Goal: Task Accomplishment & Management: Complete application form

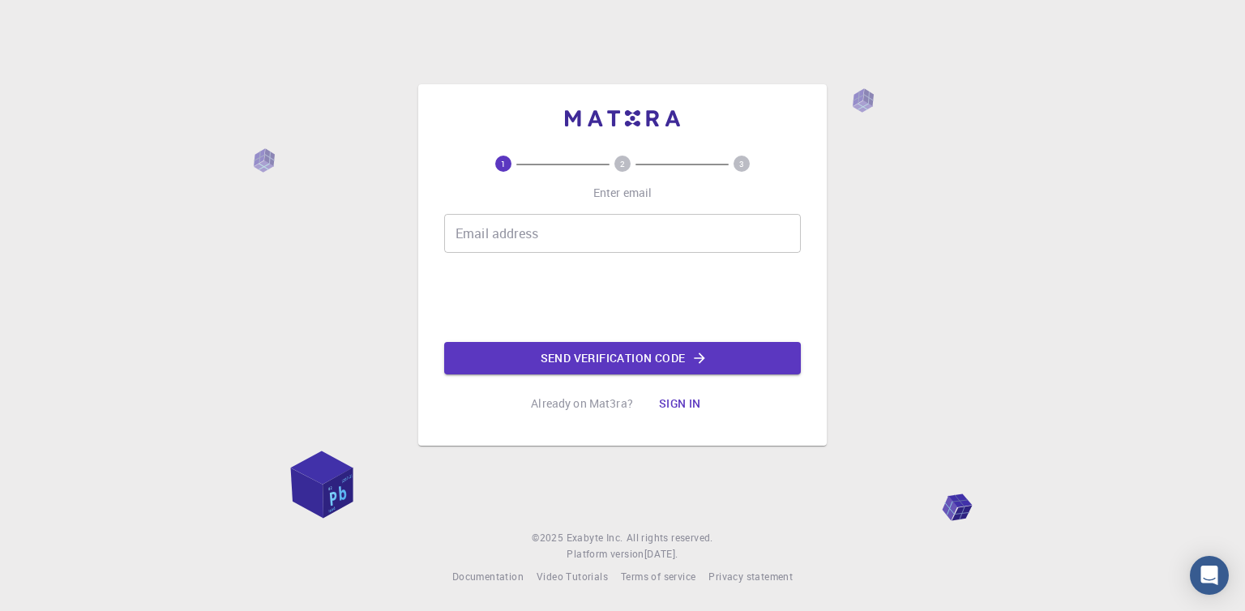
click at [585, 251] on input "Email address" at bounding box center [622, 233] width 357 height 39
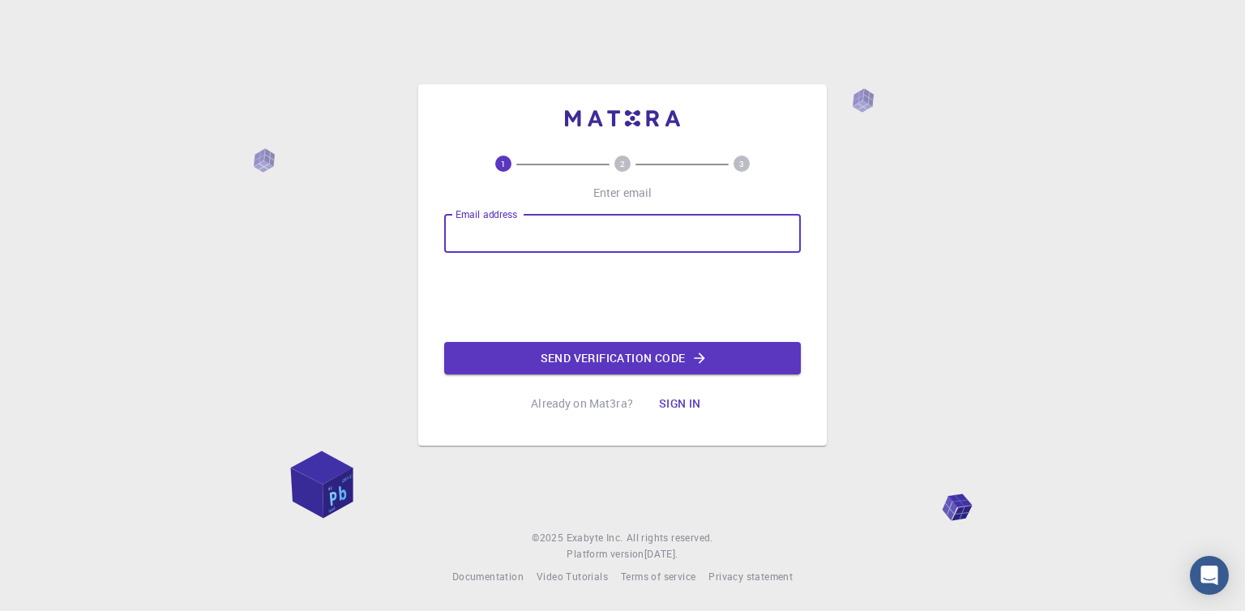
type input "[EMAIL_ADDRESS][DOMAIN_NAME]"
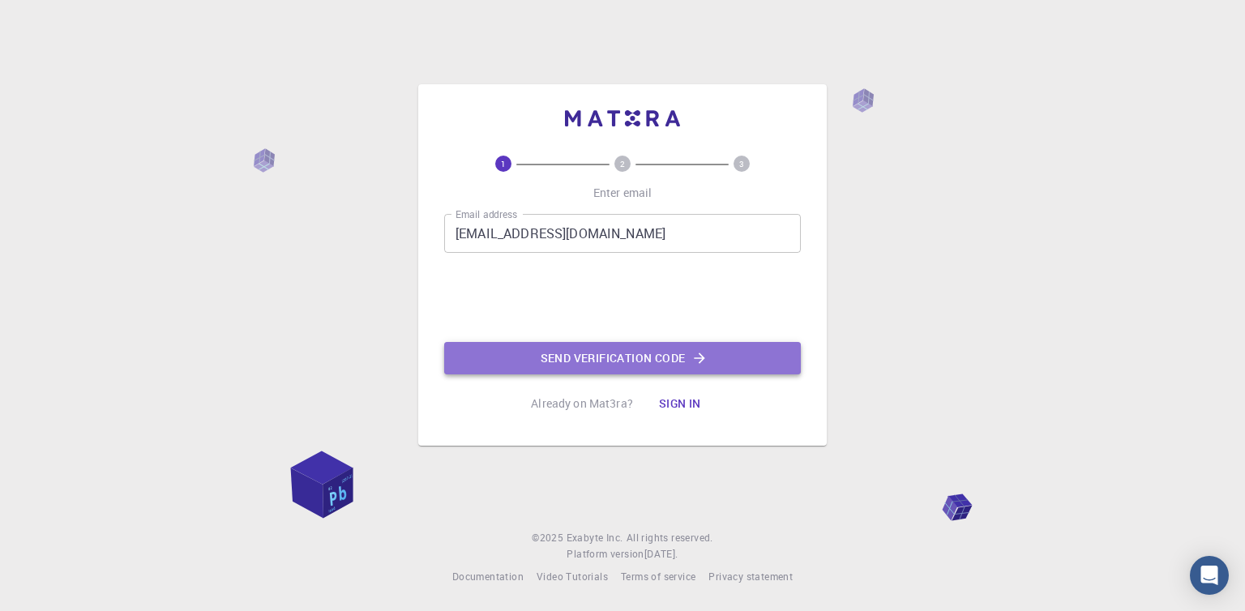
click at [613, 357] on button "Send verification code" at bounding box center [622, 358] width 357 height 32
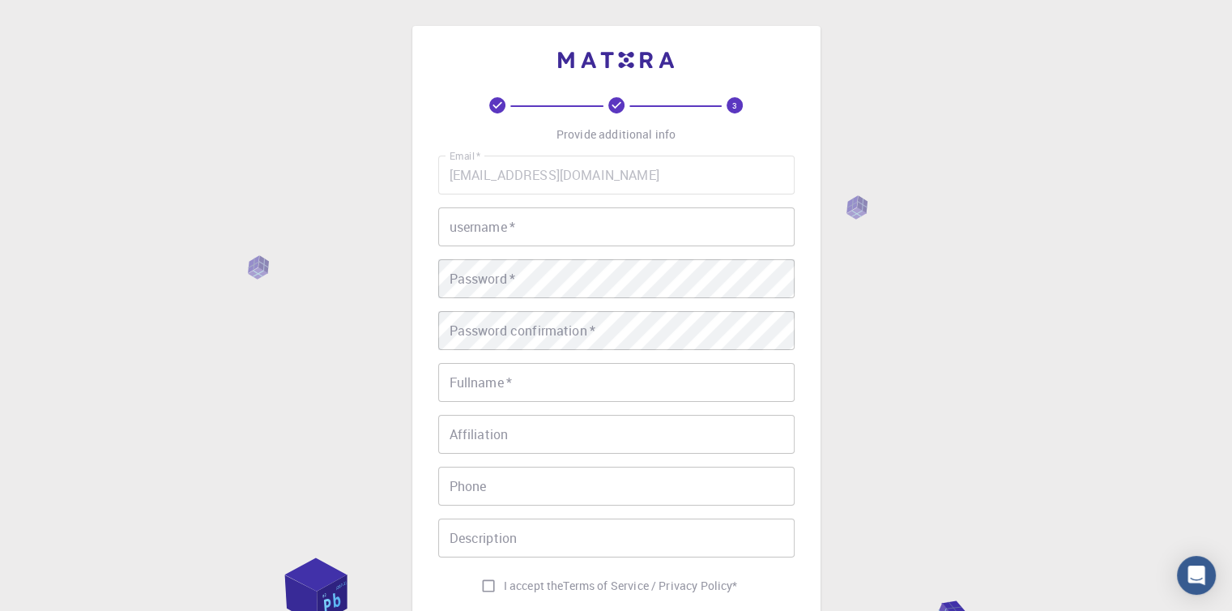
click at [617, 237] on input "username   *" at bounding box center [616, 226] width 357 height 39
type input "nvang"
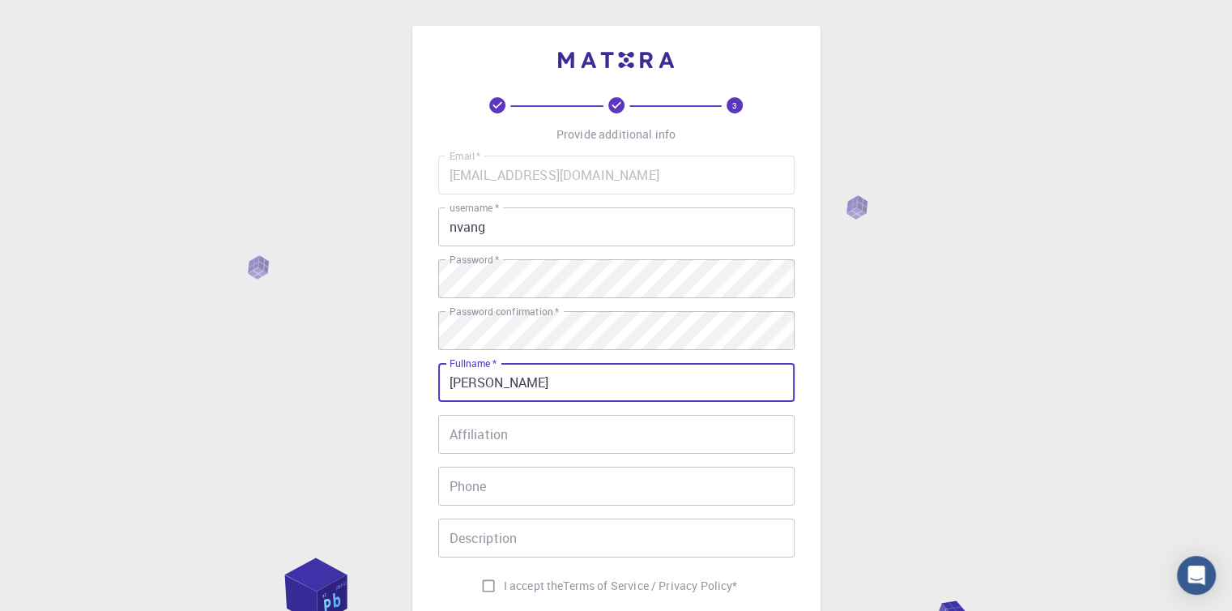
type input "[PERSON_NAME]"
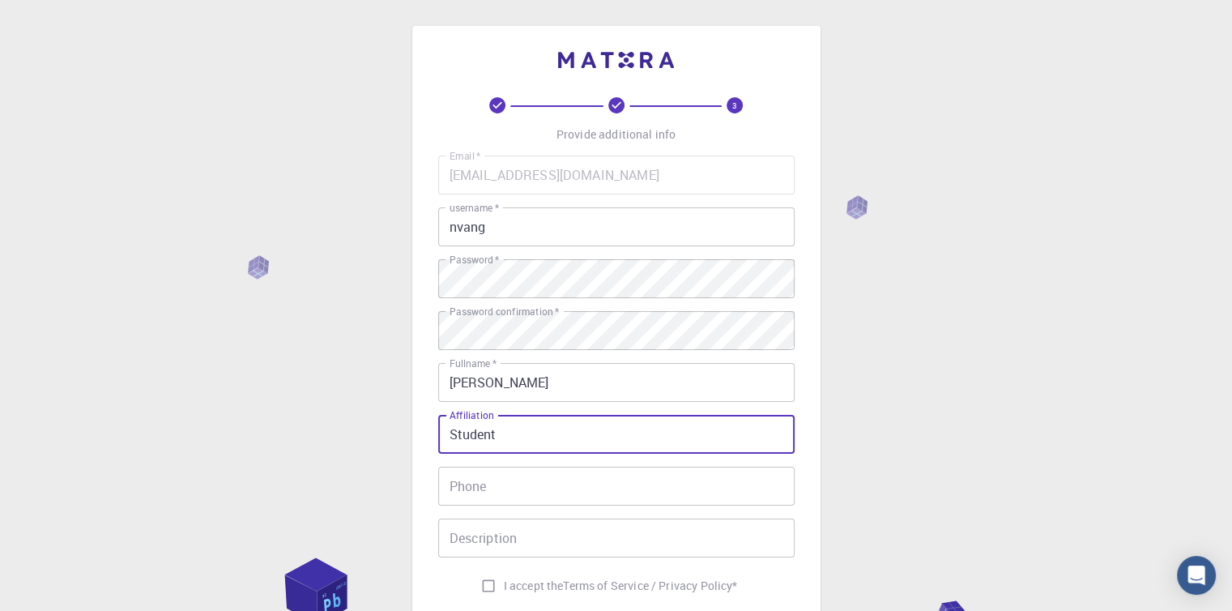
scroll to position [78, 0]
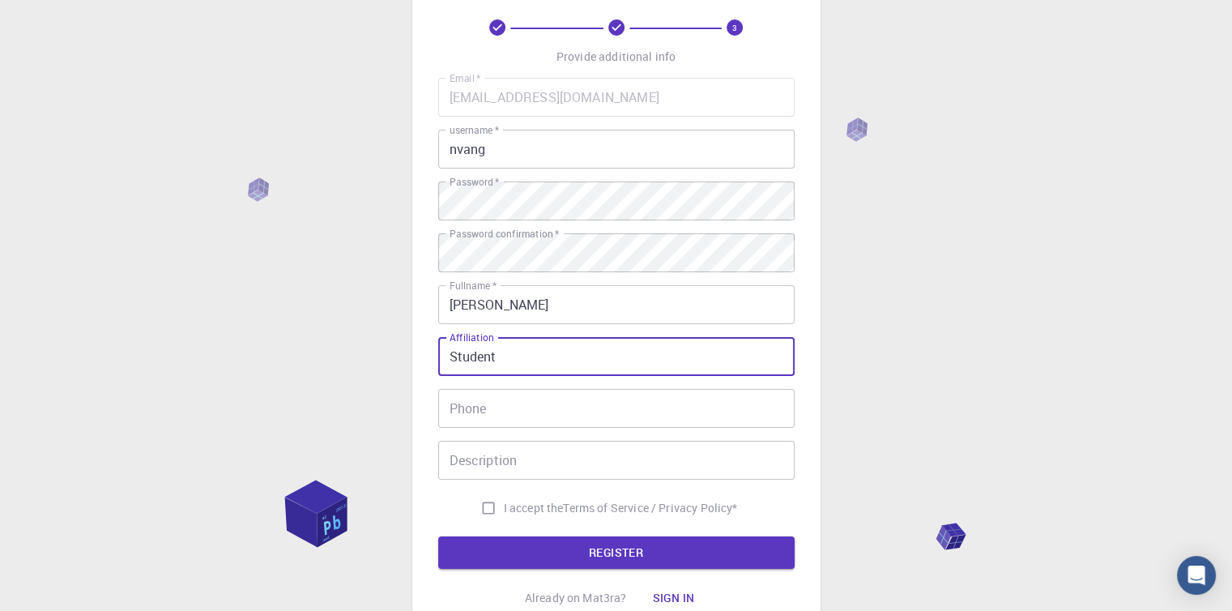
click at [493, 361] on input "Student" at bounding box center [616, 356] width 357 height 39
click at [472, 364] on input "Student" at bounding box center [616, 356] width 357 height 39
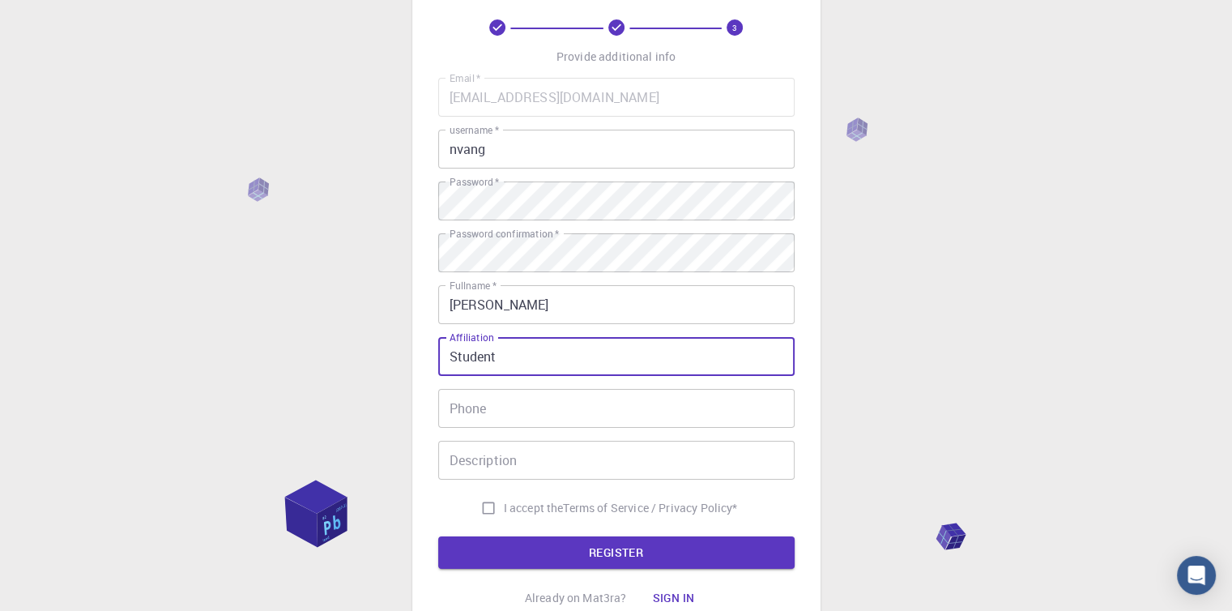
click at [472, 364] on input "Student" at bounding box center [616, 356] width 357 height 39
type input "[GEOGRAPHIC_DATA]"
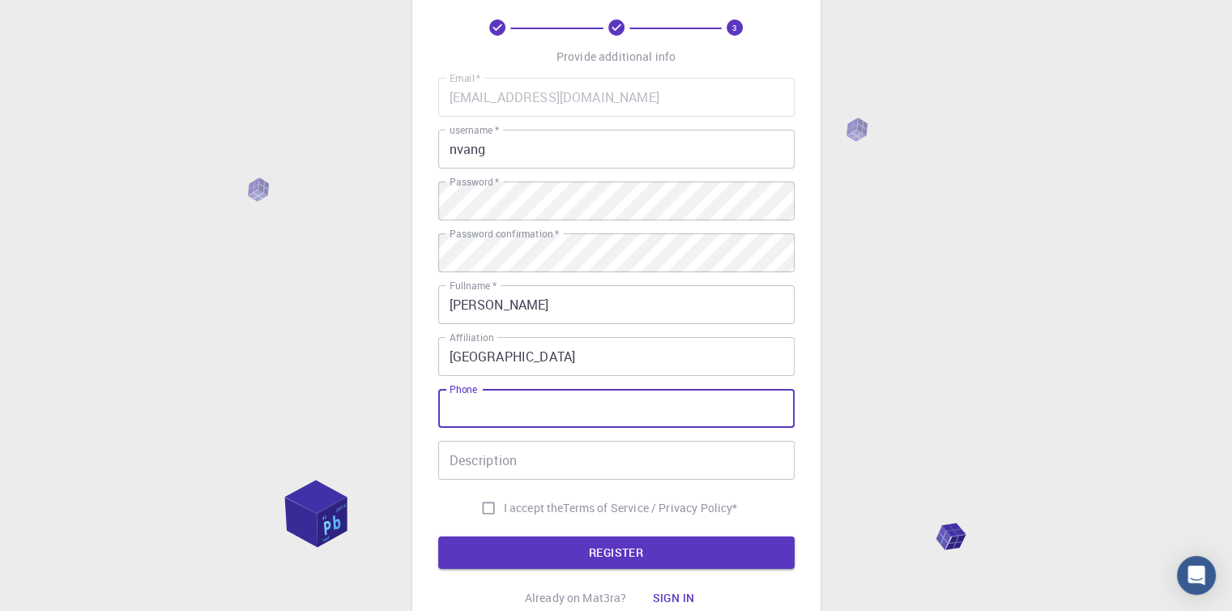
click at [490, 404] on input "Phone" at bounding box center [616, 408] width 357 height 39
type input "5592408073"
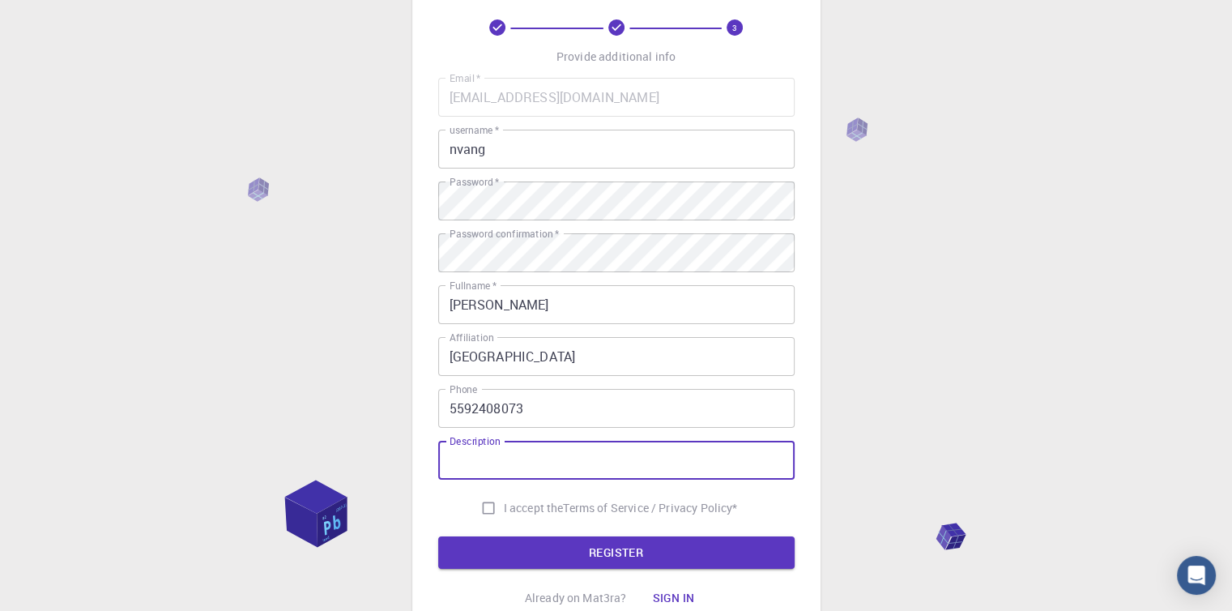
click at [547, 455] on input "Description" at bounding box center [616, 460] width 357 height 39
type input "Student"
click at [480, 506] on input "I accept the Terms of Service / Privacy Policy *" at bounding box center [488, 508] width 31 height 31
checkbox input "true"
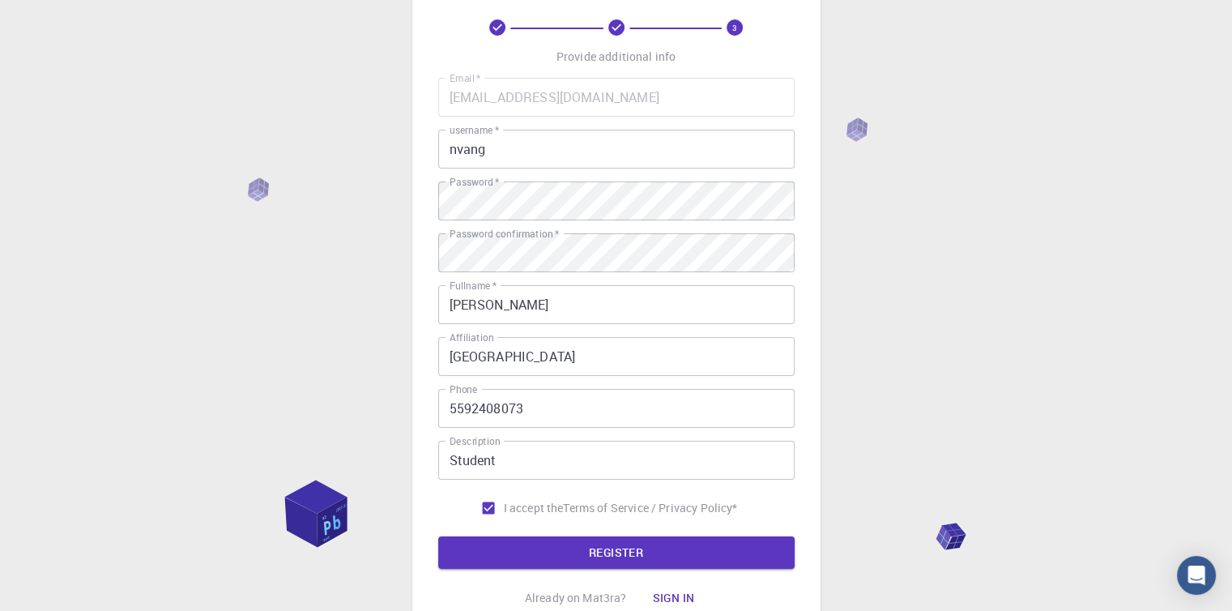
scroll to position [214, 0]
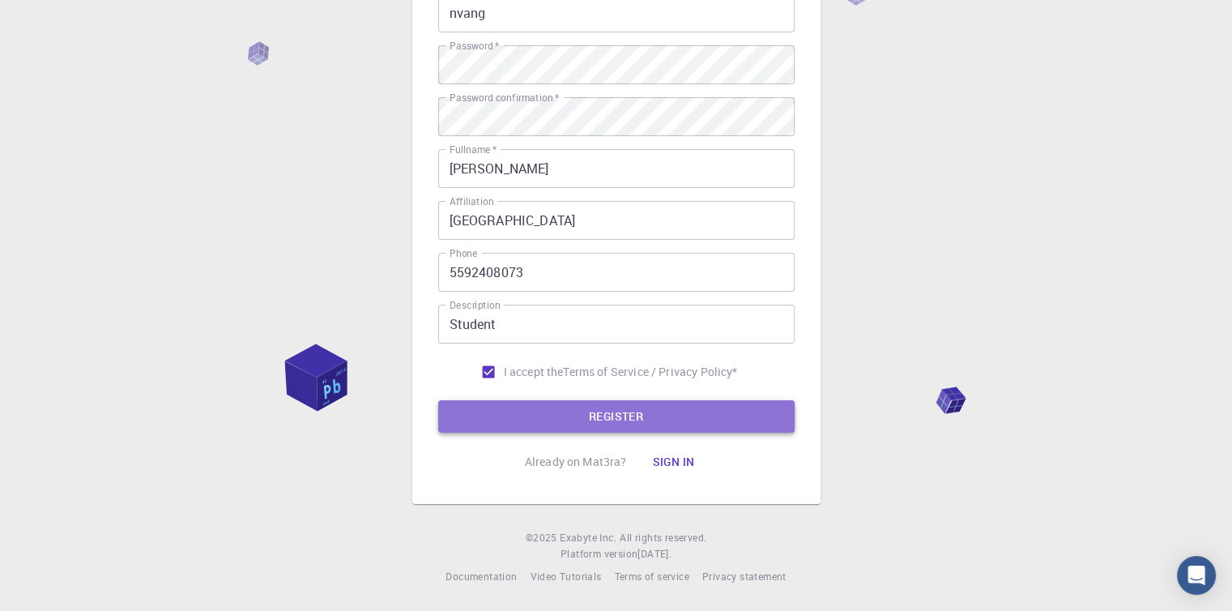
click at [582, 423] on button "REGISTER" at bounding box center [616, 416] width 357 height 32
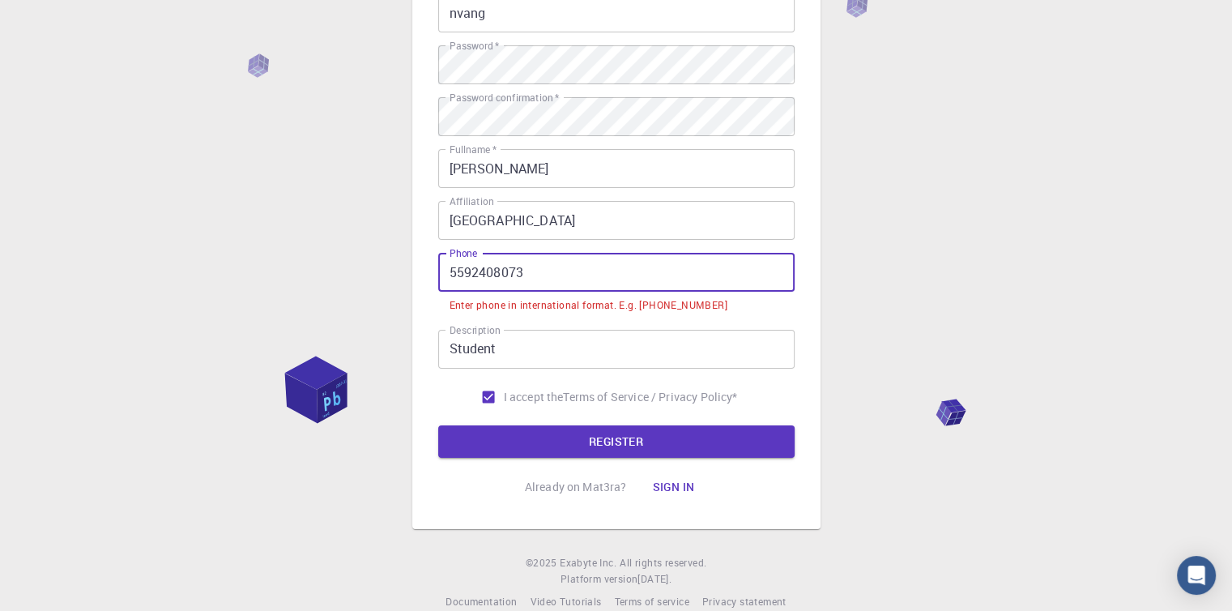
click at [448, 276] on input "5592408073" at bounding box center [616, 272] width 357 height 39
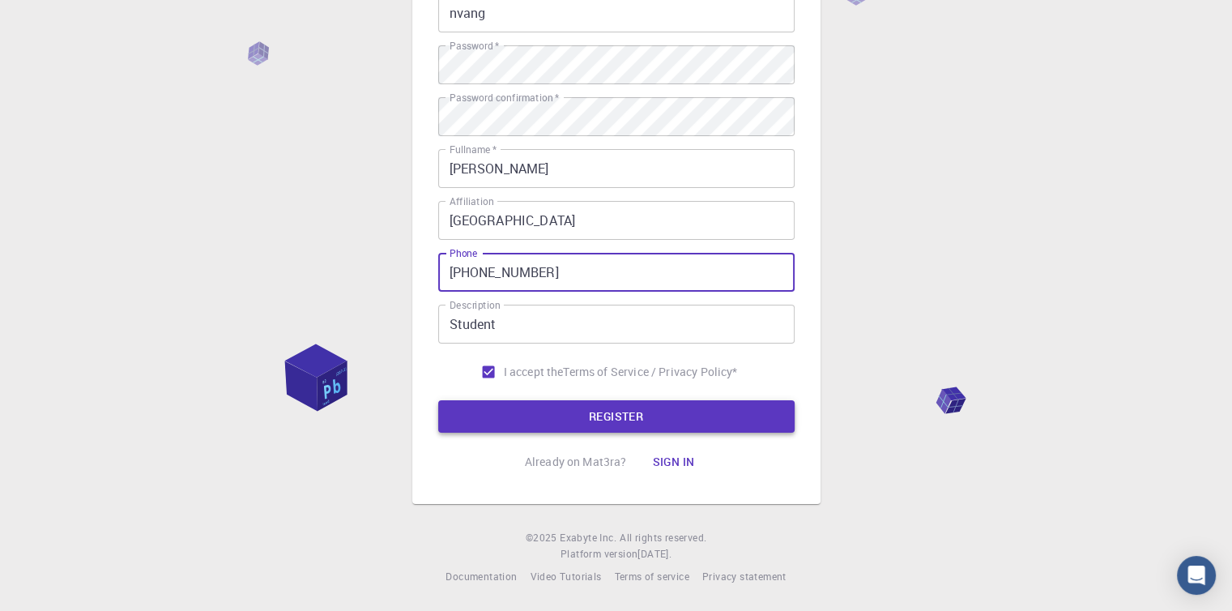
type input "[PHONE_NUMBER]"
click at [587, 421] on button "REGISTER" at bounding box center [616, 416] width 357 height 32
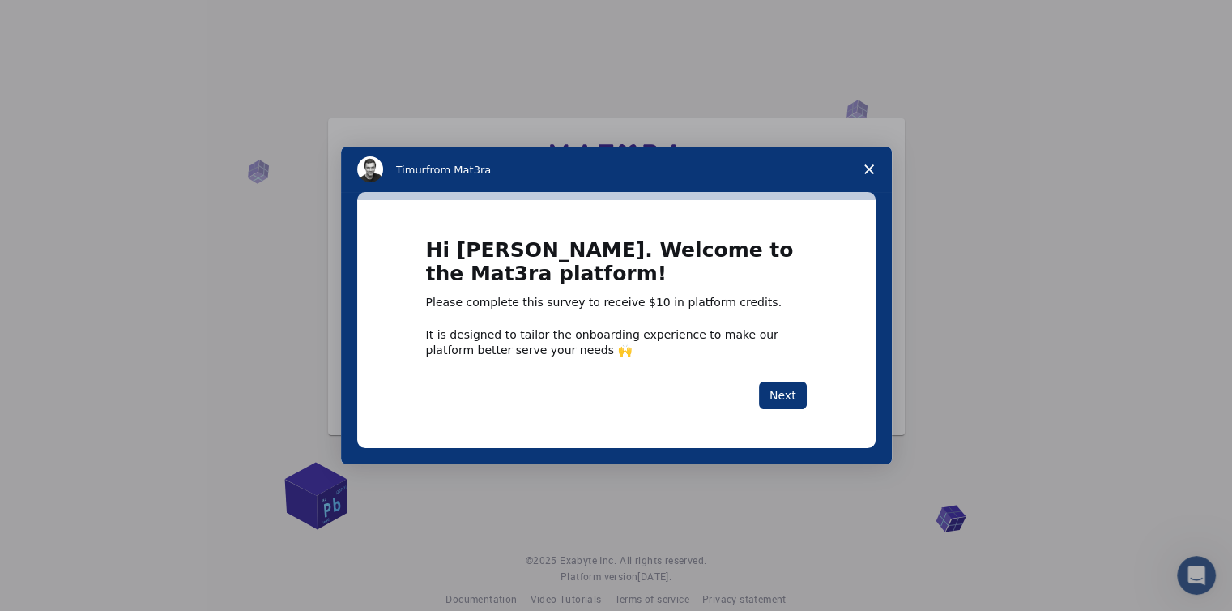
click at [869, 171] on icon "Close survey" at bounding box center [870, 169] width 10 height 10
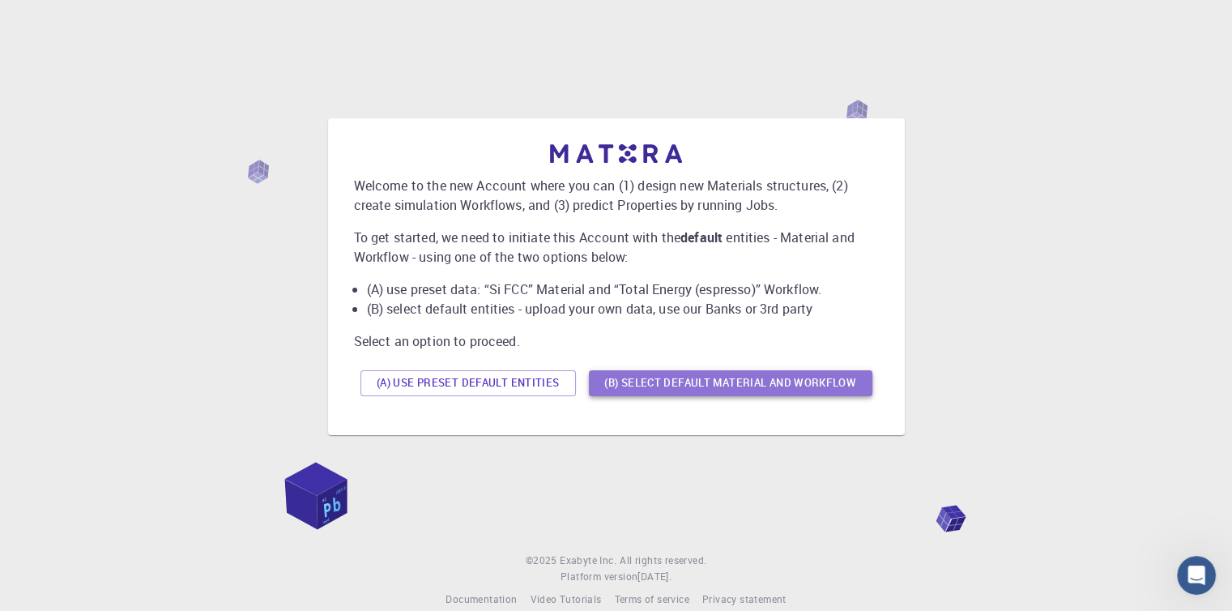
click at [756, 385] on button "(B) Select default material and workflow" at bounding box center [731, 383] width 284 height 26
